Goal: Task Accomplishment & Management: Complete application form

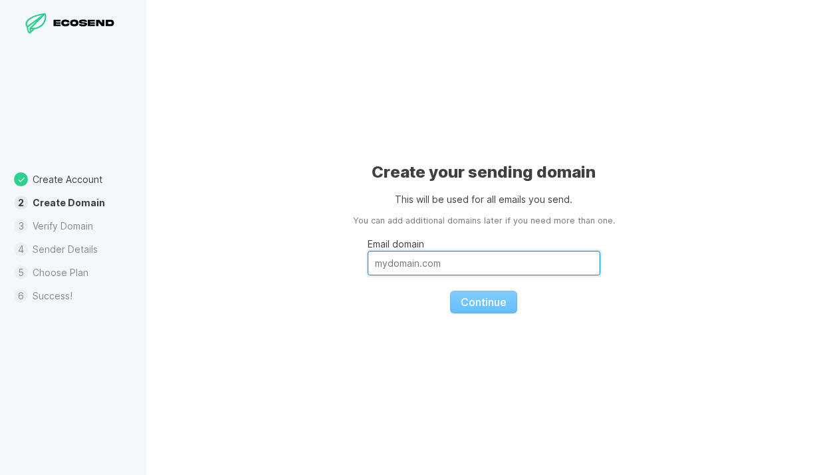
click at [453, 266] on input "Email domain" at bounding box center [484, 263] width 233 height 25
type input "[DOMAIN_NAME]"
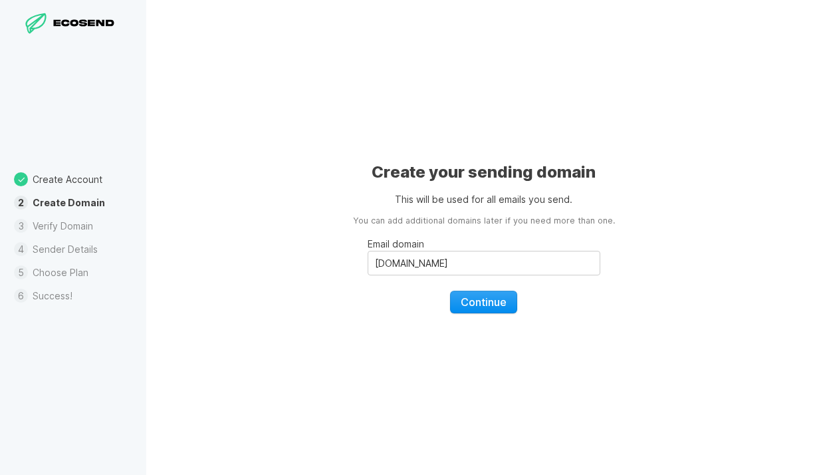
click at [483, 306] on span "Continue" at bounding box center [484, 301] width 46 height 13
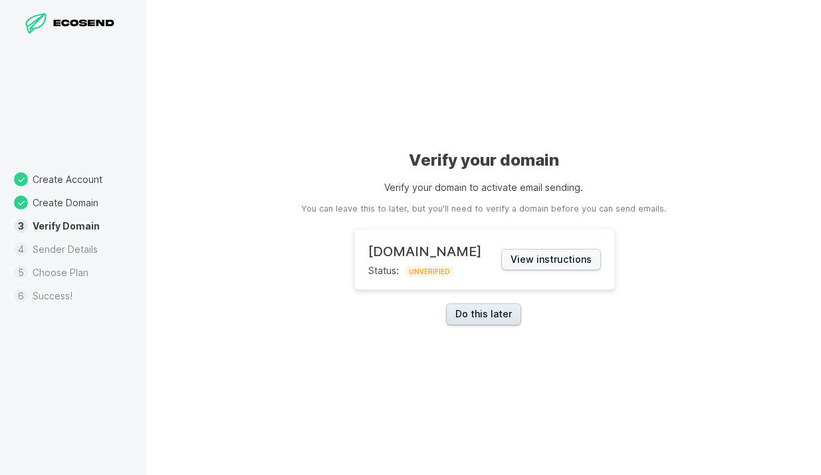
click at [498, 312] on link "Do this later" at bounding box center [483, 314] width 75 height 22
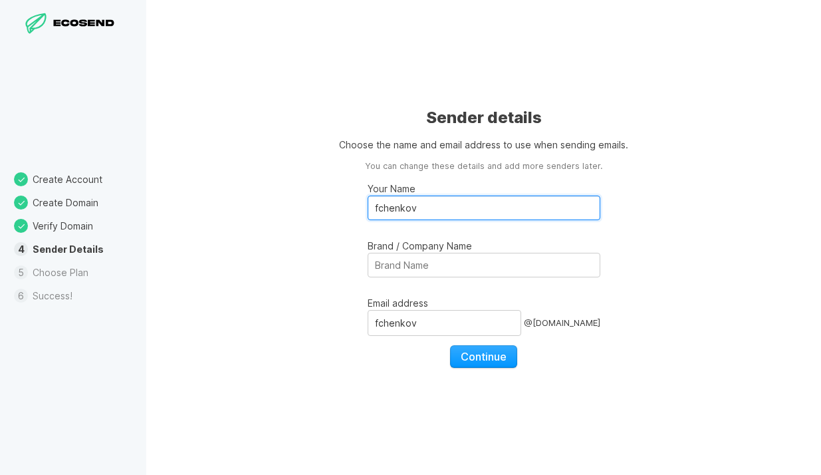
click at [443, 207] on input "fchenkov" at bounding box center [484, 207] width 233 height 25
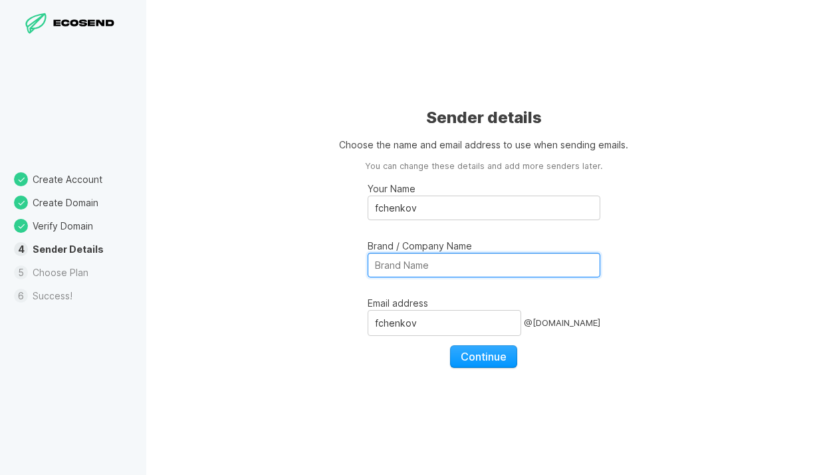
click at [456, 258] on input "Brand / Company Name" at bounding box center [484, 265] width 233 height 25
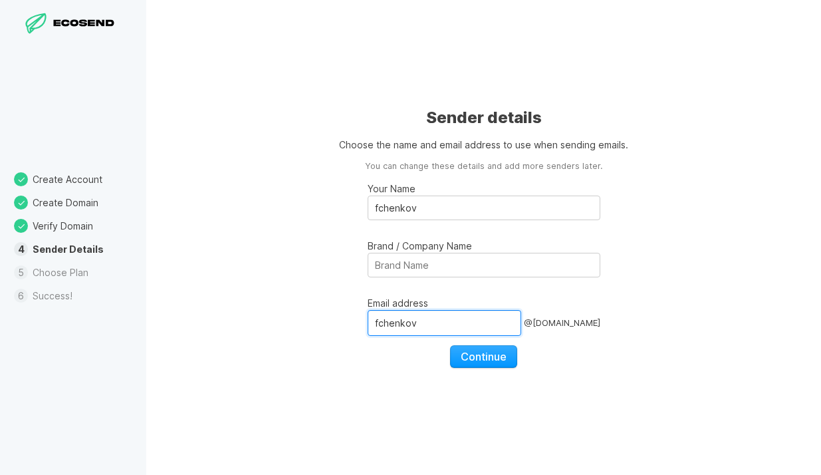
click at [480, 323] on input "fchenkov" at bounding box center [445, 322] width 154 height 25
click at [491, 354] on span "Continue" at bounding box center [484, 356] width 46 height 13
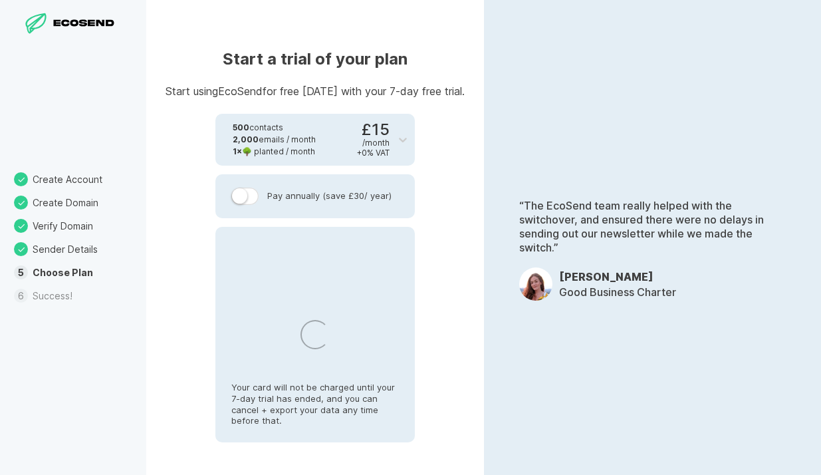
select select "NL"
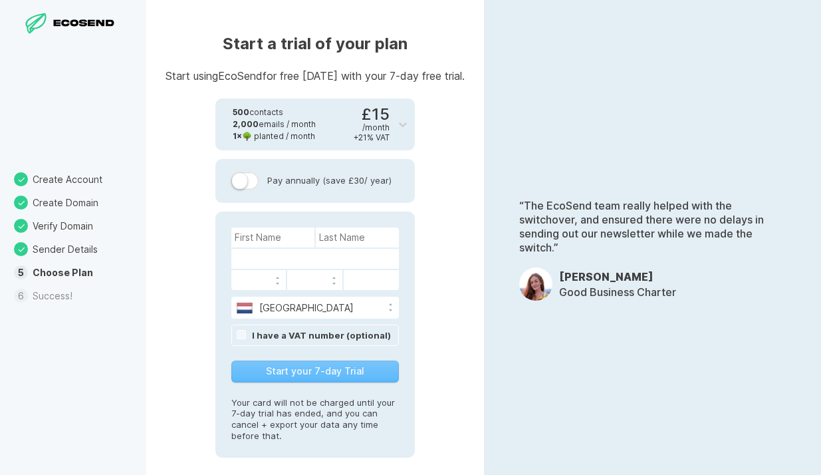
click at [241, 182] on label at bounding box center [245, 180] width 28 height 17
click at [0, 0] on input "Pay annually (save £30 / year)" at bounding box center [0, 0] width 0 height 0
click at [241, 182] on label at bounding box center [245, 180] width 28 height 17
click at [0, 0] on input "Pay annually (save £30 / year)" at bounding box center [0, 0] width 0 height 0
click at [259, 240] on input at bounding box center [272, 237] width 83 height 20
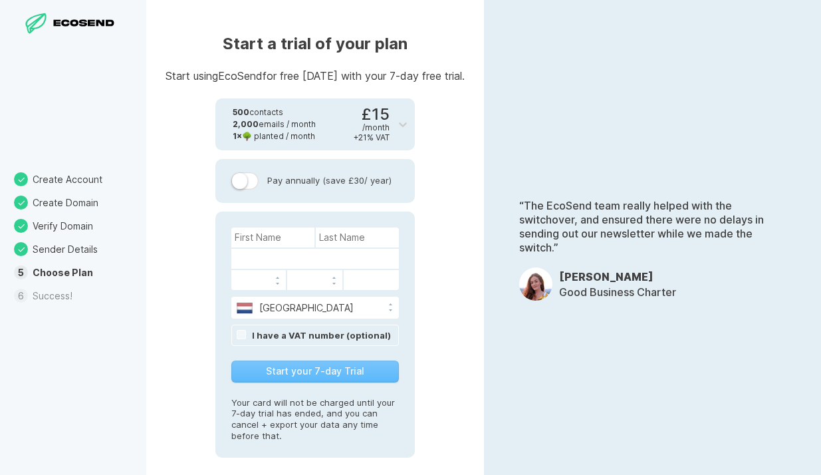
click at [316, 216] on div "[GEOGRAPHIC_DATA] [GEOGRAPHIC_DATA] [GEOGRAPHIC_DATA] [GEOGRAPHIC_DATA] [US_STA…" at bounding box center [314, 334] width 199 height 246
click at [290, 239] on input at bounding box center [272, 237] width 83 height 20
click at [349, 211] on div "500 contacts 2,000 emails / month 1 × 🌳 planted / month £15 / month + 21 % VAT …" at bounding box center [314, 277] width 199 height 359
click at [66, 298] on li "Success!" at bounding box center [73, 295] width 146 height 23
click at [88, 23] on icon at bounding box center [86, 23] width 66 height 9
